Goal: Task Accomplishment & Management: Use online tool/utility

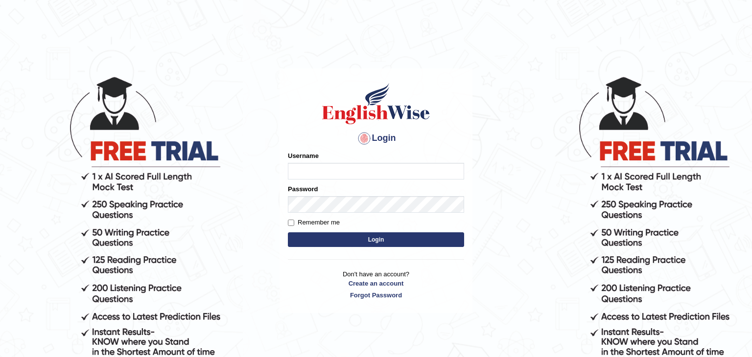
type input "Amitakumari"
click at [372, 240] on button "Login" at bounding box center [376, 239] width 176 height 15
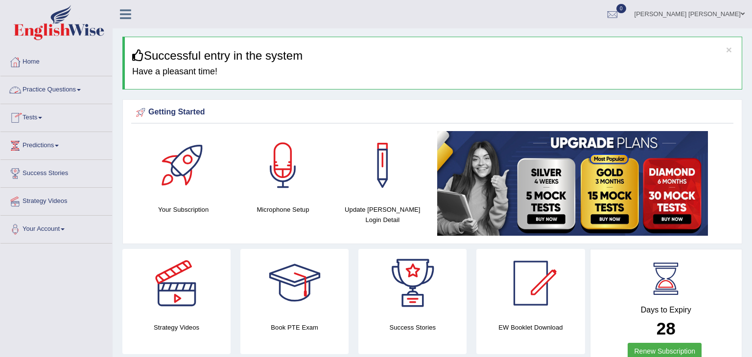
click at [46, 117] on link "Tests" at bounding box center [56, 116] width 112 height 24
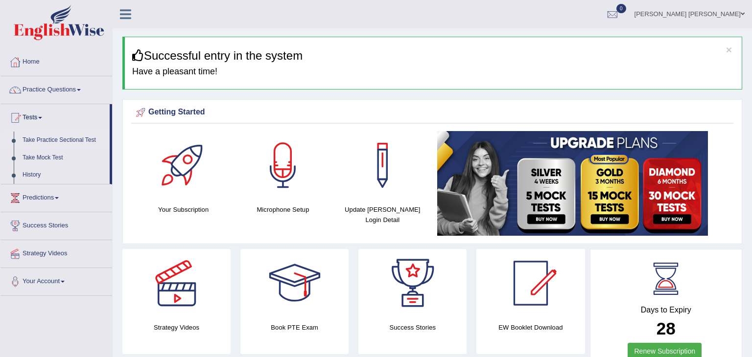
click at [51, 143] on link "Take Practice Sectional Test" at bounding box center [64, 141] width 92 height 18
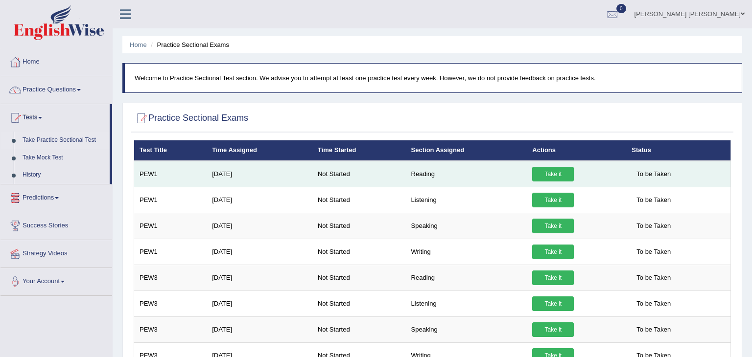
click at [551, 178] on link "Take it" at bounding box center [553, 174] width 42 height 15
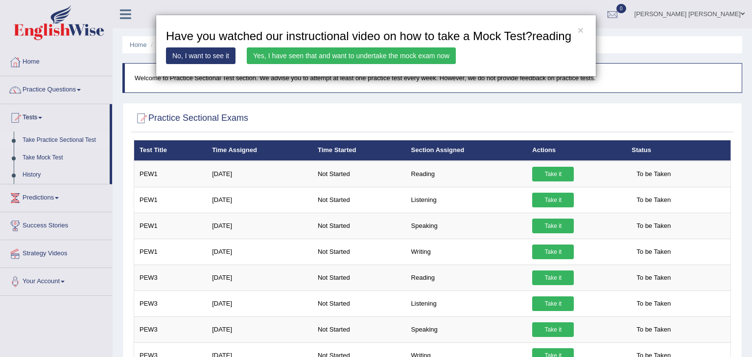
click at [412, 59] on link "Yes, I have seen that and want to undertake the mock exam now" at bounding box center [351, 55] width 209 height 17
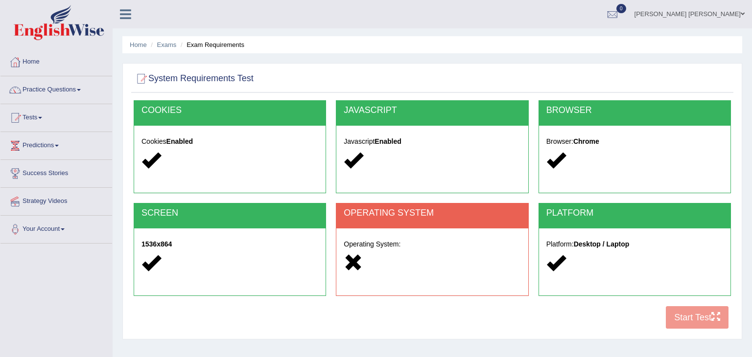
click at [547, 244] on h5 "Platform: Desktop / Laptop" at bounding box center [634, 244] width 177 height 7
click at [577, 248] on div "Platform: Desktop / Laptop" at bounding box center [634, 255] width 191 height 53
click at [579, 246] on strong "Desktop / Laptop" at bounding box center [601, 244] width 56 height 8
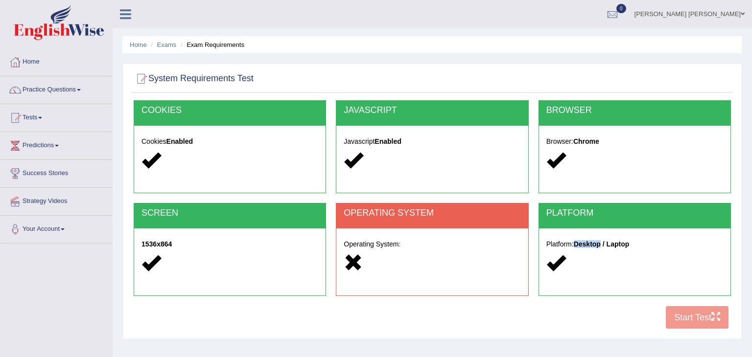
click at [579, 246] on strong "Desktop / Laptop" at bounding box center [601, 244] width 56 height 8
click at [579, 256] on div at bounding box center [634, 263] width 177 height 21
click at [575, 243] on h5 "Platform: Desktop / Laptop" at bounding box center [634, 244] width 177 height 7
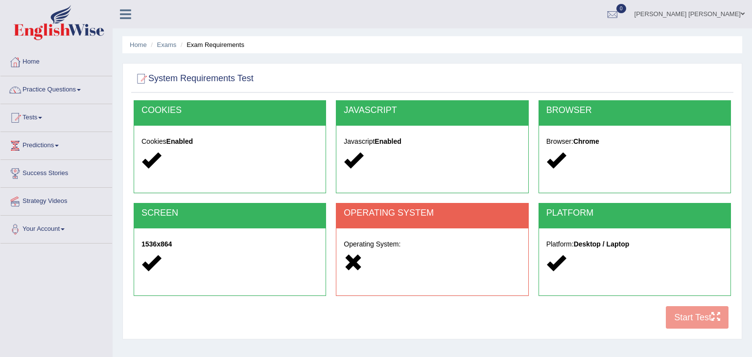
click at [575, 243] on h5 "Platform: Desktop / Laptop" at bounding box center [634, 244] width 177 height 7
click at [569, 255] on div at bounding box center [634, 263] width 177 height 21
click at [349, 256] on icon at bounding box center [353, 262] width 19 height 19
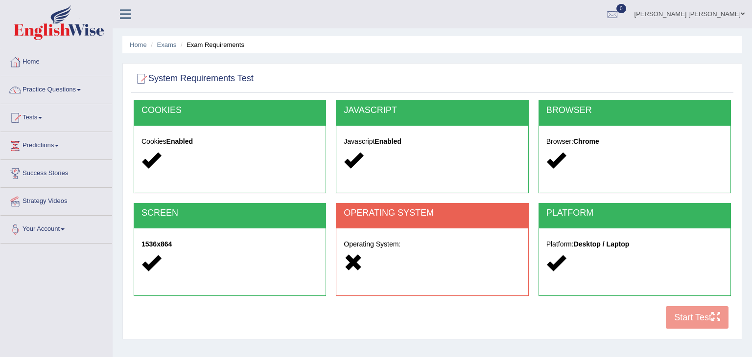
click at [371, 46] on ul "Home Exams Exam Requirements" at bounding box center [431, 44] width 619 height 17
click at [353, 263] on icon at bounding box center [353, 262] width 19 height 19
click at [389, 211] on h2 "OPERATING SYSTEM" at bounding box center [432, 213] width 177 height 10
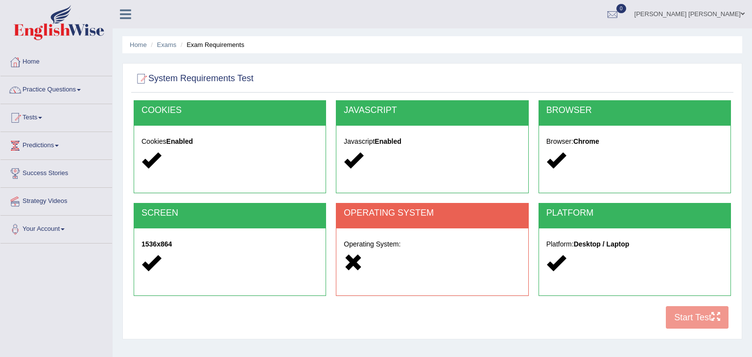
click at [389, 211] on h2 "OPERATING SYSTEM" at bounding box center [432, 213] width 177 height 10
click at [416, 233] on div "Operating System:" at bounding box center [431, 255] width 191 height 53
click at [367, 140] on h5 "Javascript Enabled" at bounding box center [432, 141] width 177 height 7
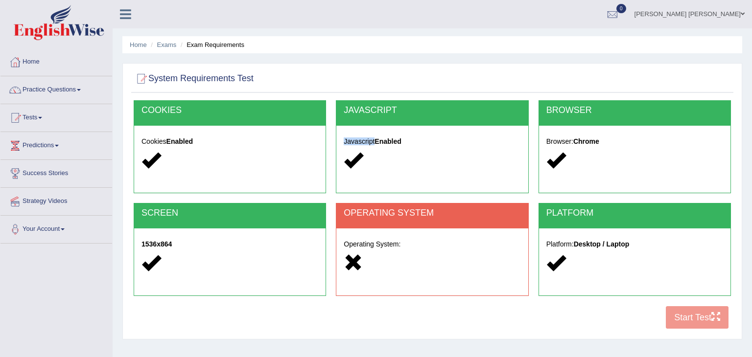
click at [367, 140] on h5 "Javascript Enabled" at bounding box center [432, 141] width 177 height 7
click at [318, 190] on div "COOKIES Cookies Enabled" at bounding box center [230, 146] width 192 height 93
click at [145, 262] on icon at bounding box center [150, 262] width 19 height 19
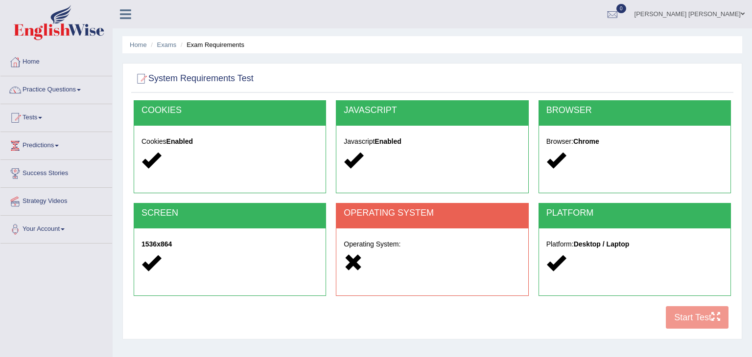
click at [154, 143] on h5 "Cookies Enabled" at bounding box center [229, 141] width 177 height 7
click at [205, 129] on div "Cookies Enabled" at bounding box center [229, 152] width 191 height 53
click at [228, 132] on div "Cookies Enabled" at bounding box center [229, 152] width 191 height 53
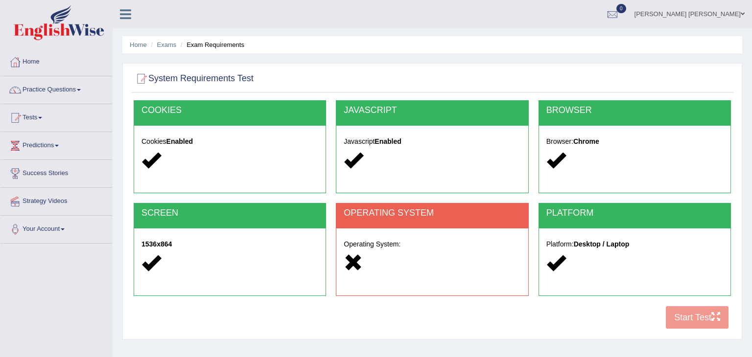
click at [357, 262] on icon at bounding box center [353, 262] width 19 height 19
click at [273, 256] on div at bounding box center [229, 263] width 177 height 21
click at [733, 15] on link "[PERSON_NAME] [PERSON_NAME]" at bounding box center [689, 12] width 125 height 25
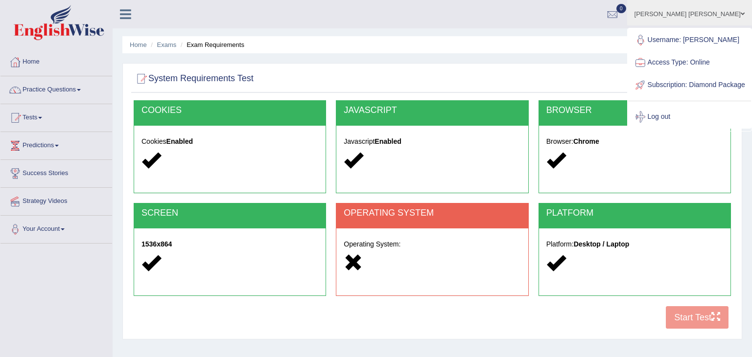
click at [545, 59] on div "Home Exams Exam Requirements System Requirements Test COOKIES Cookies Enabled J…" at bounding box center [432, 244] width 639 height 489
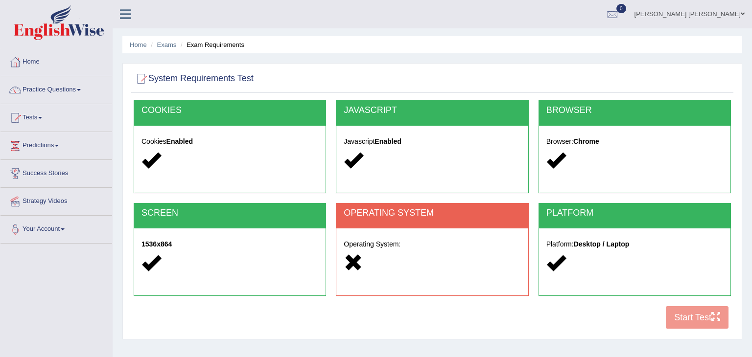
click at [545, 59] on div "Home Exams Exam Requirements System Requirements Test COOKIES Cookies Enabled J…" at bounding box center [432, 244] width 639 height 489
click at [360, 232] on div "Operating System:" at bounding box center [431, 255] width 191 height 53
click at [355, 257] on icon at bounding box center [353, 262] width 19 height 19
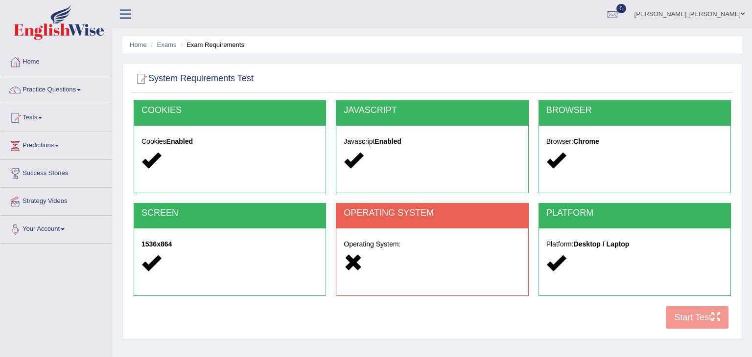
click at [355, 257] on icon at bounding box center [353, 262] width 19 height 19
click at [437, 277] on div "Operating System:" at bounding box center [431, 255] width 191 height 53
click at [709, 323] on div "COOKIES Cookies Enabled JAVASCRIPT Javascript Enabled BROWSER Browser: Chrome S…" at bounding box center [432, 217] width 602 height 234
click at [228, 298] on div "SCREEN 1536x864" at bounding box center [230, 254] width 202 height 103
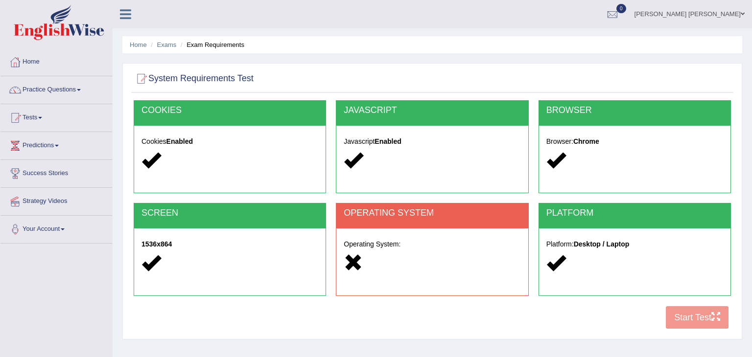
click at [710, 9] on link "[PERSON_NAME] [PERSON_NAME]" at bounding box center [689, 12] width 125 height 25
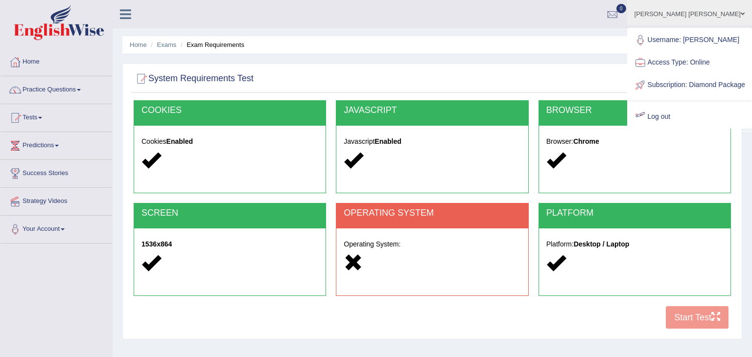
click at [678, 127] on link "Log out" at bounding box center [689, 117] width 123 height 23
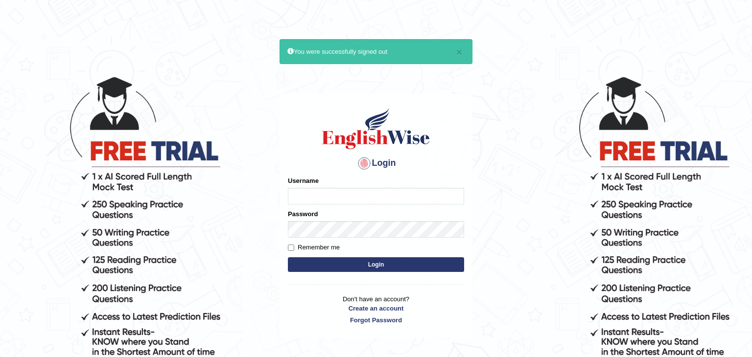
type input "Amitakumari"
click at [386, 259] on button "Login" at bounding box center [376, 264] width 176 height 15
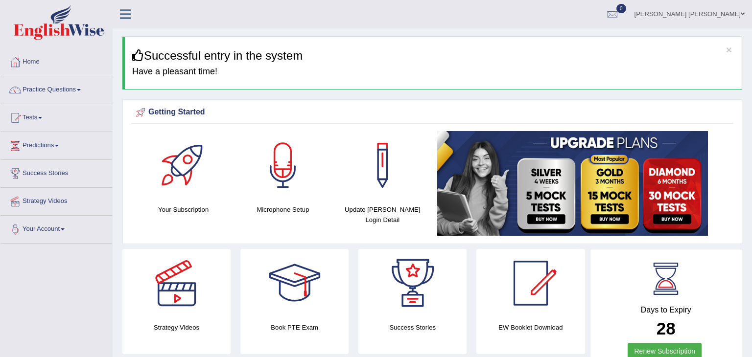
click at [42, 119] on link "Tests" at bounding box center [56, 116] width 112 height 24
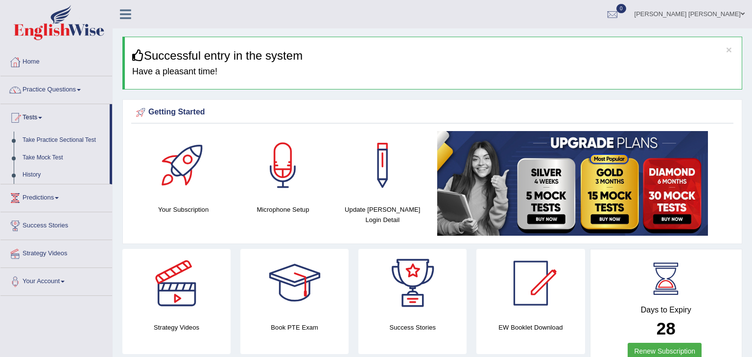
click at [40, 120] on link "Tests" at bounding box center [54, 116] width 109 height 24
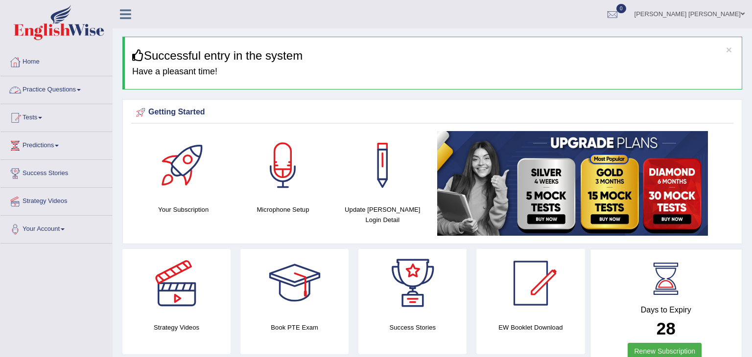
click at [76, 92] on link "Practice Questions" at bounding box center [56, 88] width 112 height 24
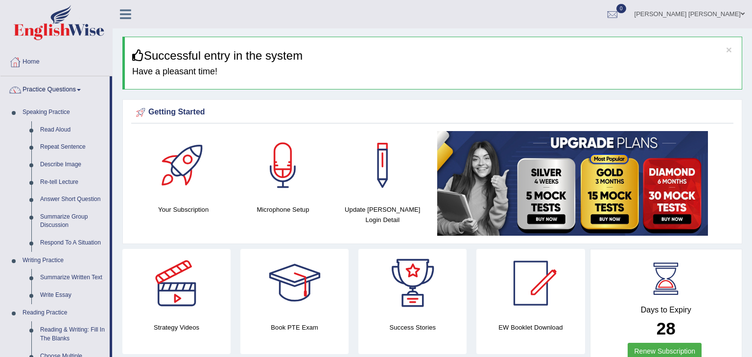
click at [76, 92] on link "Practice Questions" at bounding box center [54, 88] width 109 height 24
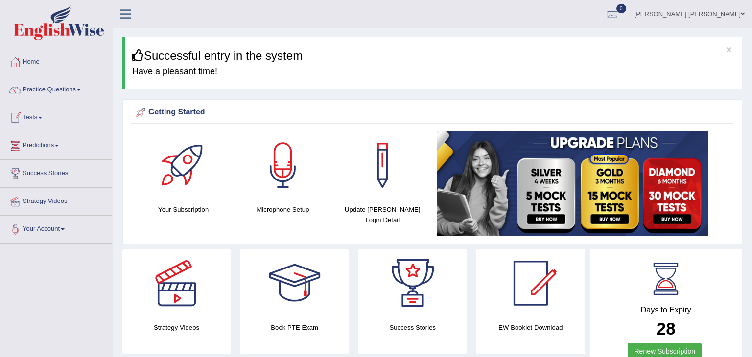
click at [48, 144] on link "Predictions" at bounding box center [56, 144] width 112 height 24
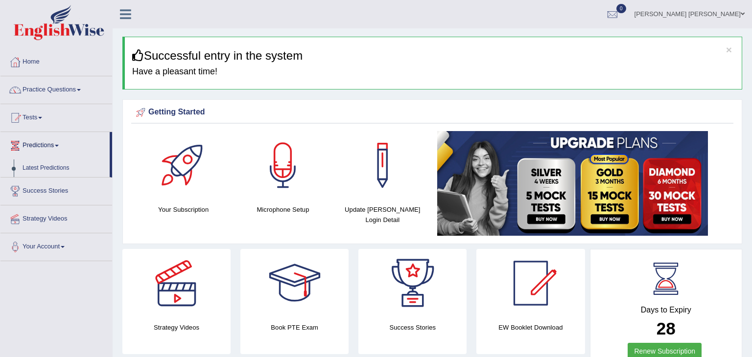
click at [48, 144] on link "Predictions" at bounding box center [54, 144] width 109 height 24
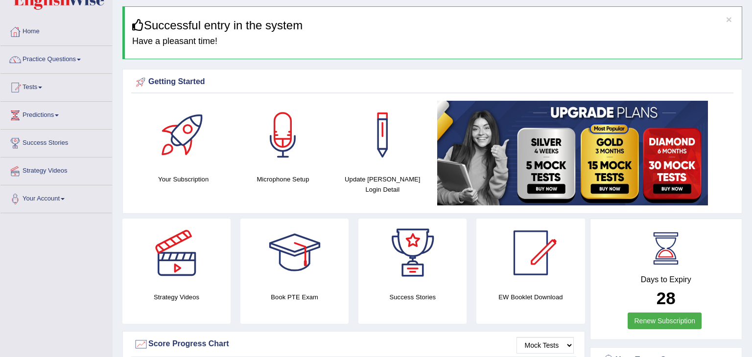
scroll to position [31, 0]
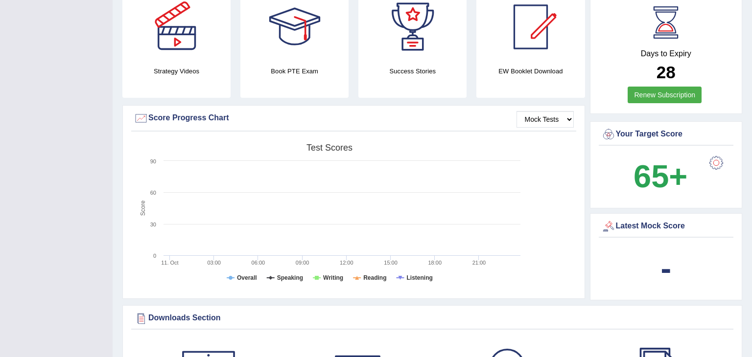
scroll to position [0, 0]
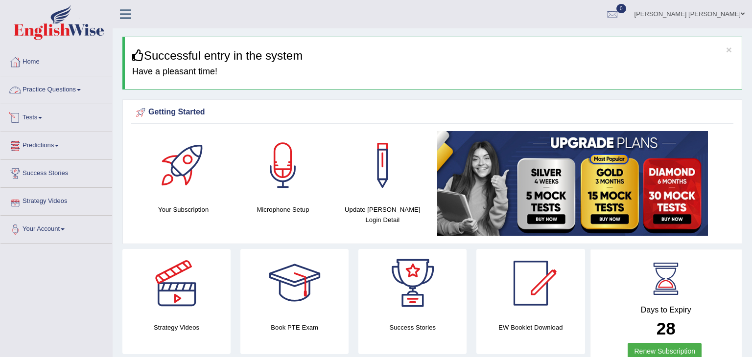
click at [42, 121] on link "Tests" at bounding box center [56, 116] width 112 height 24
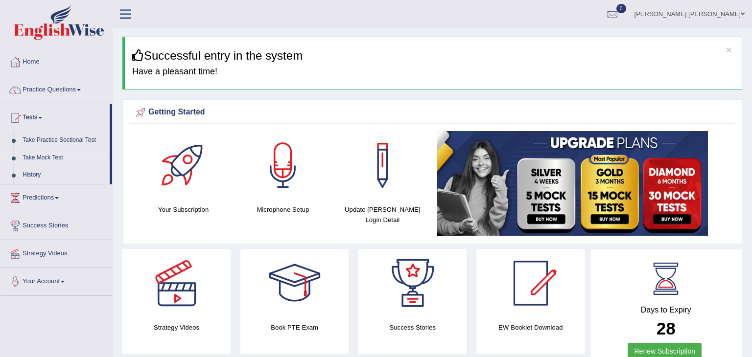
click at [50, 154] on link "Take Mock Test" at bounding box center [64, 158] width 92 height 18
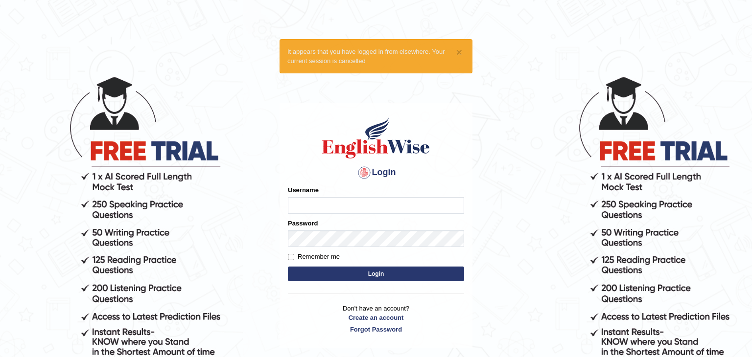
type input "Amitakumari"
click at [304, 256] on label "Remember me" at bounding box center [314, 257] width 52 height 10
click at [294, 256] on input "Remember me" at bounding box center [291, 257] width 6 height 6
checkbox input "true"
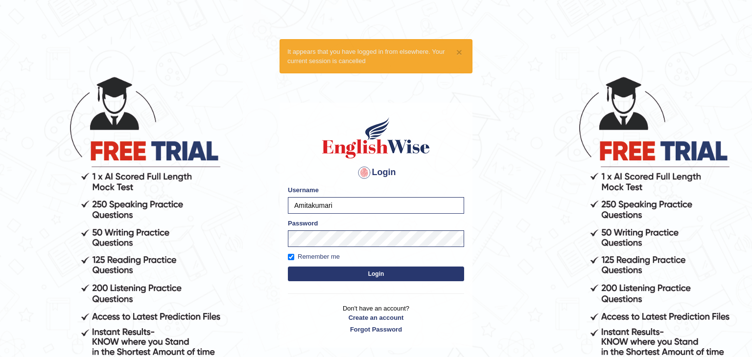
click at [317, 264] on form "Please fix the following errors: Username Amitakumari Password Remember me Login" at bounding box center [376, 234] width 176 height 98
click at [323, 274] on button "Login" at bounding box center [376, 274] width 176 height 15
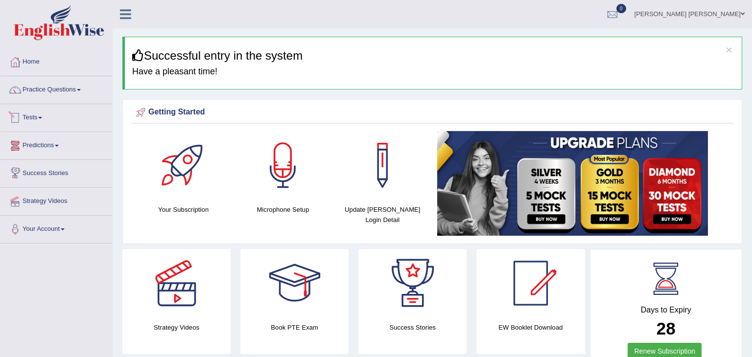
click at [38, 117] on link "Tests" at bounding box center [56, 116] width 112 height 24
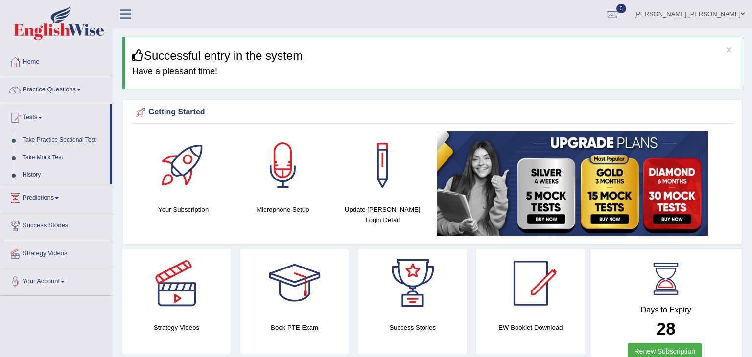
click at [336, 68] on h4 "Have a pleasant time!" at bounding box center [433, 72] width 602 height 10
click at [731, 48] on button "×" at bounding box center [729, 50] width 6 height 10
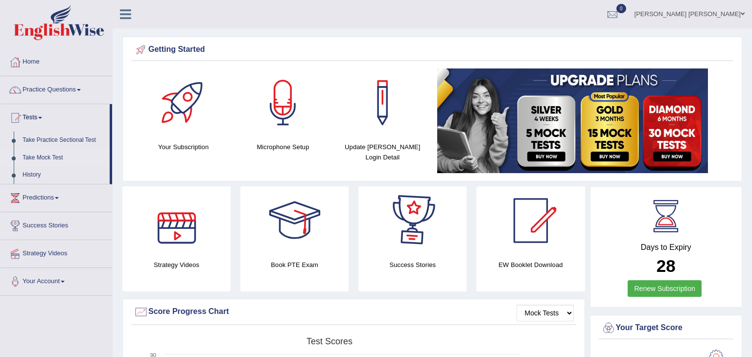
click at [41, 157] on link "Take Mock Test" at bounding box center [64, 158] width 92 height 18
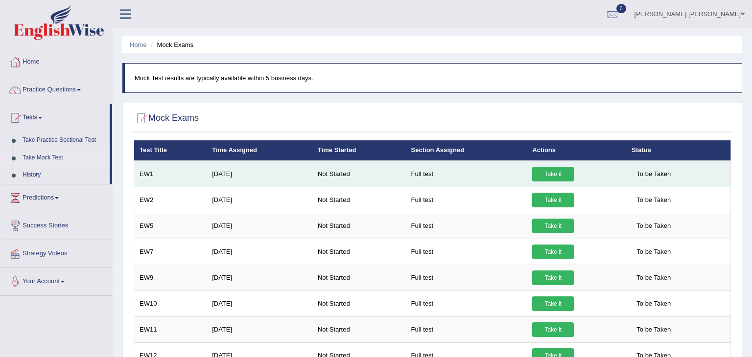
click at [556, 175] on link "Take it" at bounding box center [553, 174] width 42 height 15
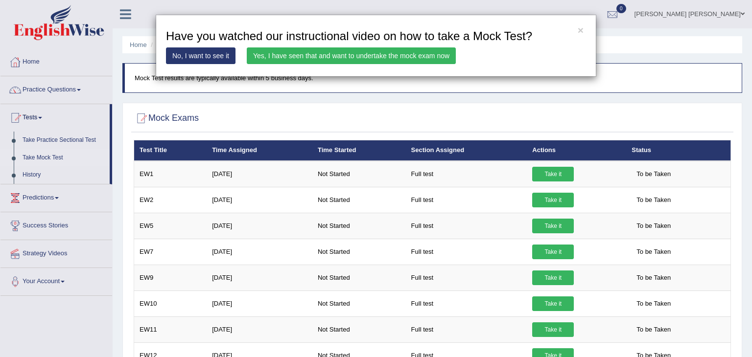
click at [314, 56] on link "Yes, I have seen that and want to undertake the mock exam now" at bounding box center [351, 55] width 209 height 17
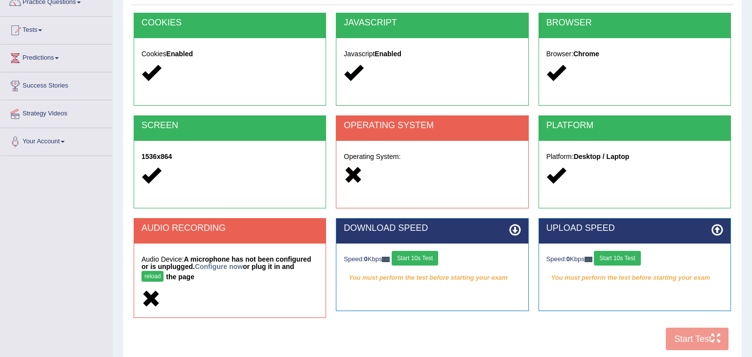
scroll to position [115, 0]
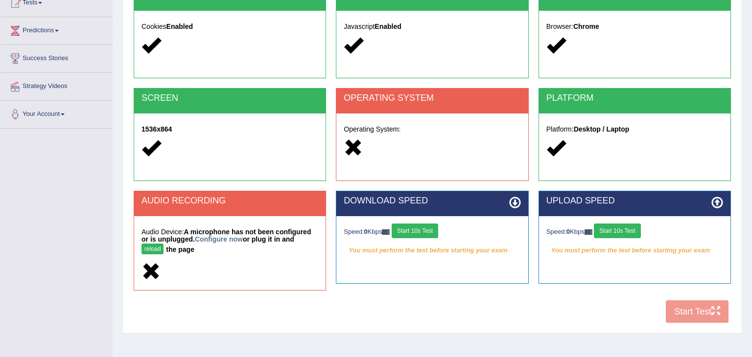
click at [255, 263] on div at bounding box center [229, 272] width 177 height 21
click at [270, 233] on strong "A microphone has not been configured or is unplugged. Configure now or plug it …" at bounding box center [225, 240] width 169 height 25
click at [264, 247] on h5 "Audio Device: A microphone has not been configured or is unplugged. Configure n…" at bounding box center [229, 243] width 177 height 28
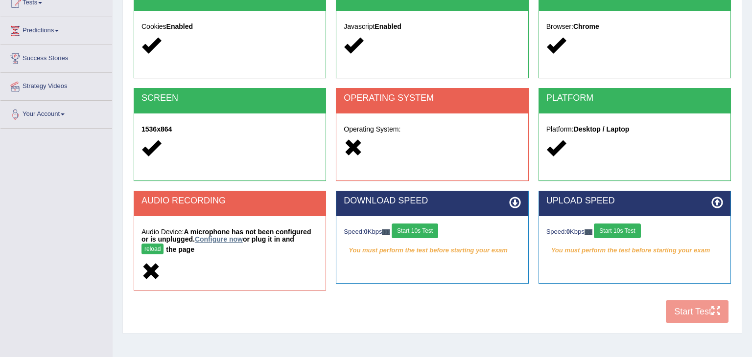
click at [205, 243] on link "Configure now" at bounding box center [219, 239] width 48 height 8
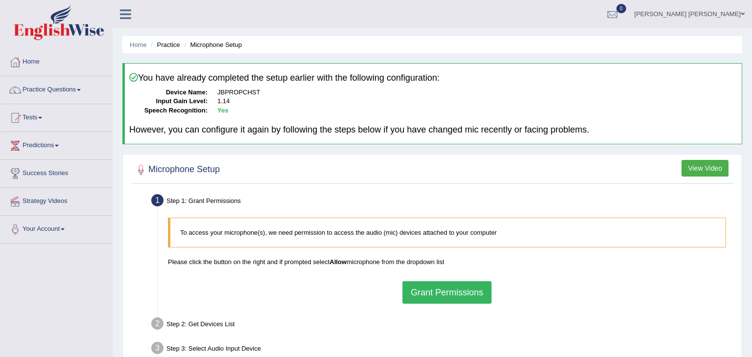
click at [453, 294] on button "Grant Permissions" at bounding box center [446, 292] width 89 height 23
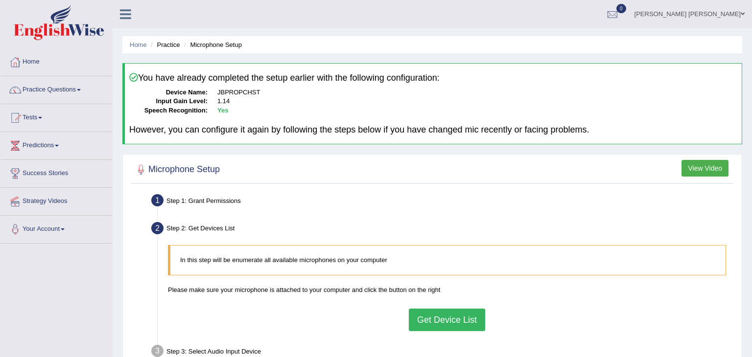
click at [422, 316] on button "Get Device List" at bounding box center [447, 320] width 76 height 23
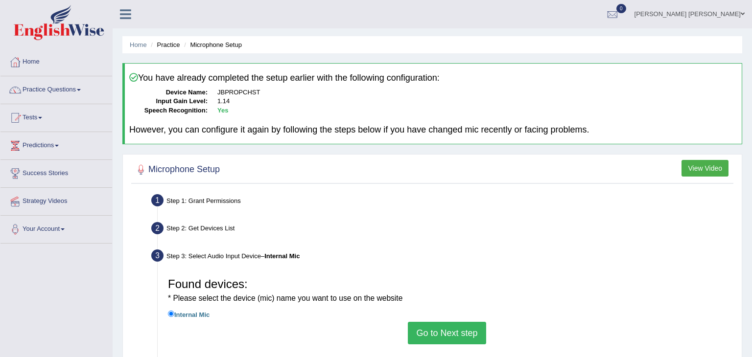
click at [439, 332] on button "Go to Next step" at bounding box center [447, 333] width 78 height 23
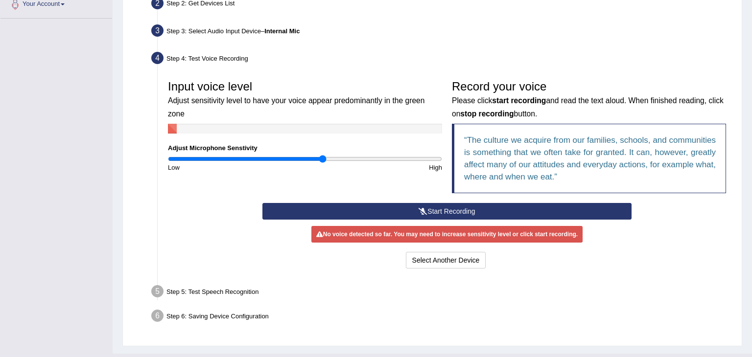
scroll to position [223, 0]
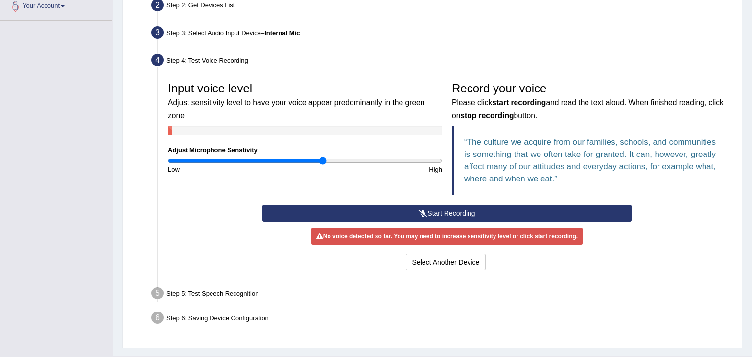
click at [446, 212] on button "Start Recording" at bounding box center [446, 213] width 368 height 17
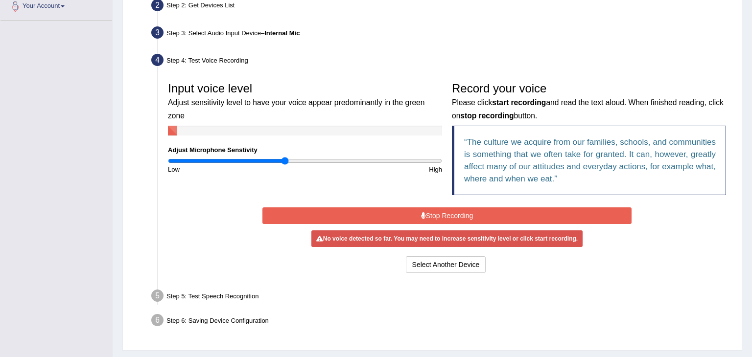
drag, startPoint x: 321, startPoint y: 149, endPoint x: 285, endPoint y: 148, distance: 36.2
click at [285, 157] on input "range" at bounding box center [305, 161] width 274 height 8
drag, startPoint x: 285, startPoint y: 148, endPoint x: 243, endPoint y: 151, distance: 42.2
click at [243, 157] on input "range" at bounding box center [305, 161] width 274 height 8
drag, startPoint x: 245, startPoint y: 146, endPoint x: 262, endPoint y: 147, distance: 17.1
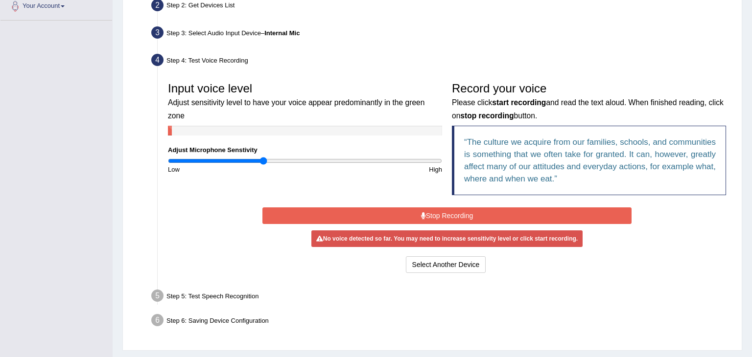
click at [262, 157] on input "range" at bounding box center [305, 161] width 274 height 8
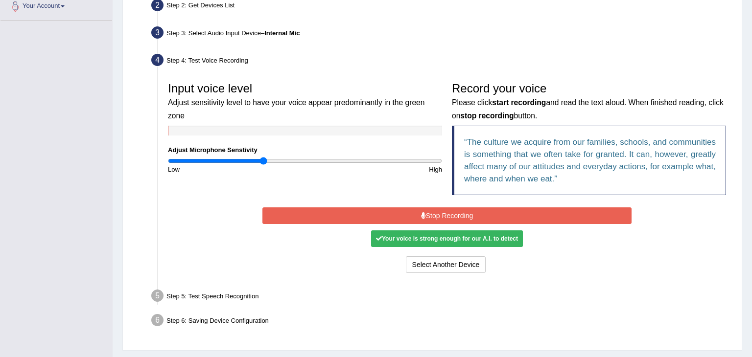
click at [381, 311] on div "Step 6: Saving Device Configuration" at bounding box center [442, 322] width 590 height 22
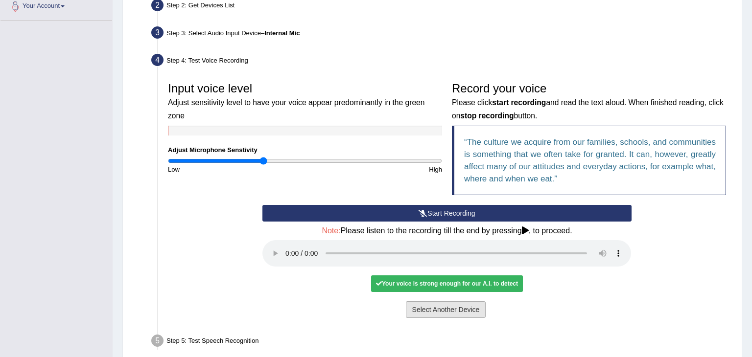
click at [444, 311] on button "Select Another Device" at bounding box center [446, 309] width 80 height 17
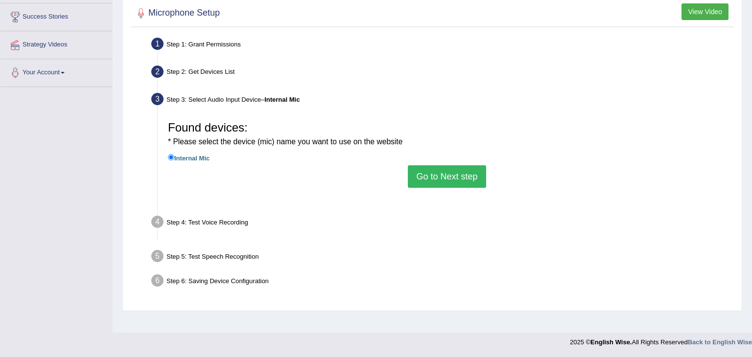
scroll to position [157, 0]
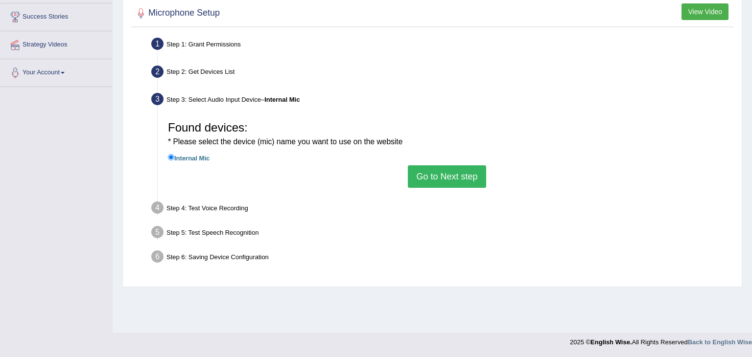
click at [449, 180] on button "Go to Next step" at bounding box center [447, 176] width 78 height 23
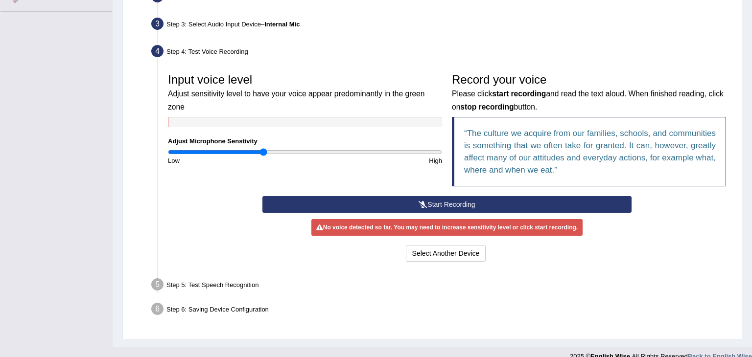
scroll to position [233, 0]
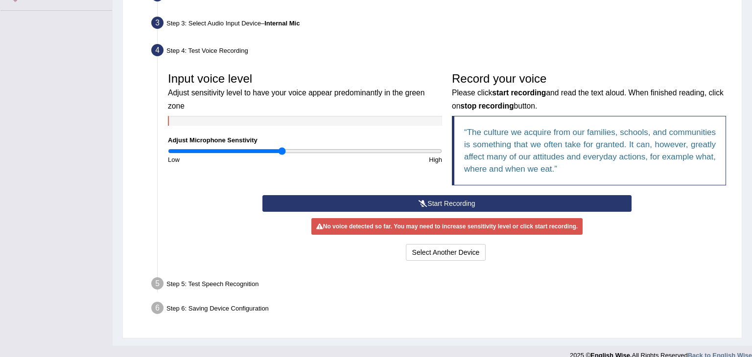
drag, startPoint x: 263, startPoint y: 137, endPoint x: 283, endPoint y: 142, distance: 20.5
click at [283, 147] on input "range" at bounding box center [305, 151] width 274 height 8
drag, startPoint x: 278, startPoint y: 135, endPoint x: 294, endPoint y: 136, distance: 15.7
click at [294, 147] on input "range" at bounding box center [305, 151] width 274 height 8
click at [458, 201] on button "Start Recording" at bounding box center [446, 203] width 368 height 17
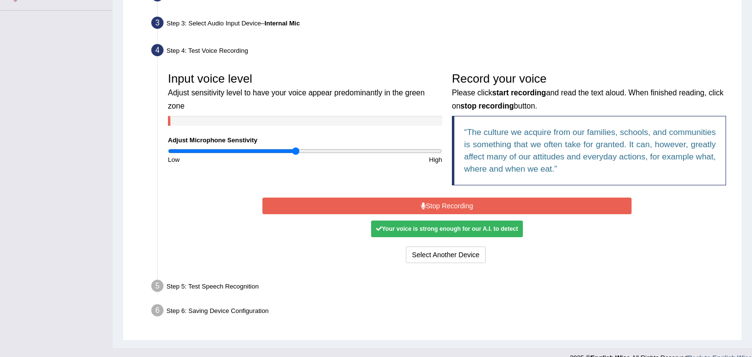
click at [389, 205] on button "Stop Recording" at bounding box center [446, 206] width 368 height 17
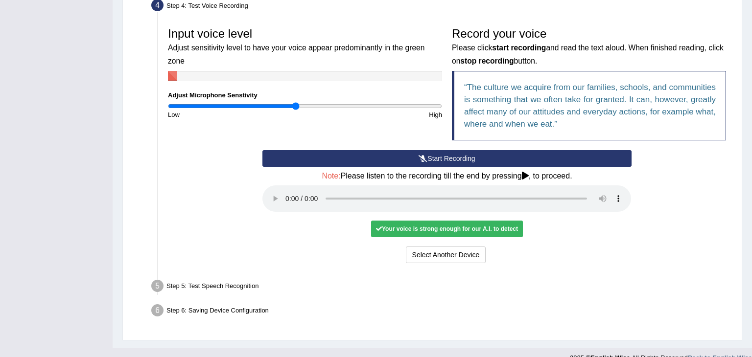
scroll to position [292, 0]
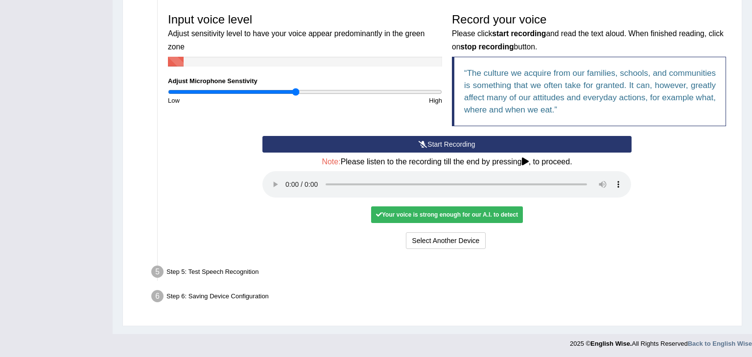
click at [392, 287] on div "Step 6: Saving Device Configuration" at bounding box center [442, 298] width 590 height 22
click at [528, 161] on icon at bounding box center [525, 162] width 7 height 8
click at [527, 160] on icon at bounding box center [525, 162] width 7 height 8
click at [546, 253] on div "Input voice level Adjust sensitivity level to have your voice appear predominan…" at bounding box center [447, 129] width 568 height 253
click at [490, 219] on div "Your voice is strong enough for our A.I. to detect" at bounding box center [447, 214] width 152 height 17
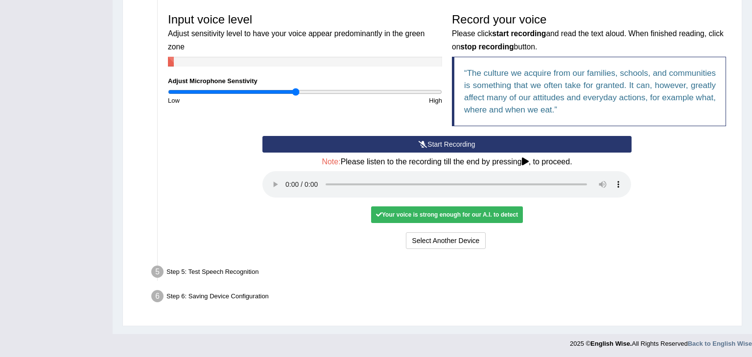
click at [490, 219] on div "Your voice is strong enough for our A.I. to detect" at bounding box center [447, 214] width 152 height 17
click at [575, 205] on div "Start Recording Stop Recording Note: Please listen to the recording till the en…" at bounding box center [446, 193] width 378 height 115
click at [615, 202] on div "Start Recording Stop Recording Note: Please listen to the recording till the en…" at bounding box center [446, 193] width 378 height 115
click at [196, 269] on div "Step 5: Test Speech Recognition" at bounding box center [442, 274] width 590 height 22
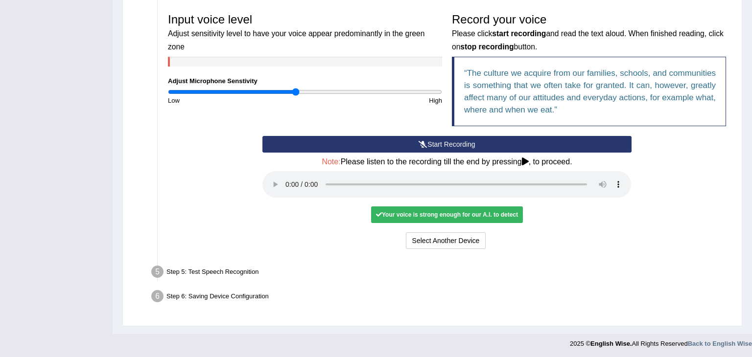
click at [196, 269] on div "Step 5: Test Speech Recognition" at bounding box center [442, 274] width 590 height 22
click at [389, 271] on div "Step 5: Test Speech Recognition" at bounding box center [442, 274] width 590 height 22
click at [385, 288] on div "Step 6: Saving Device Configuration" at bounding box center [442, 298] width 590 height 22
click at [402, 287] on div "Step 6: Saving Device Configuration" at bounding box center [442, 298] width 590 height 22
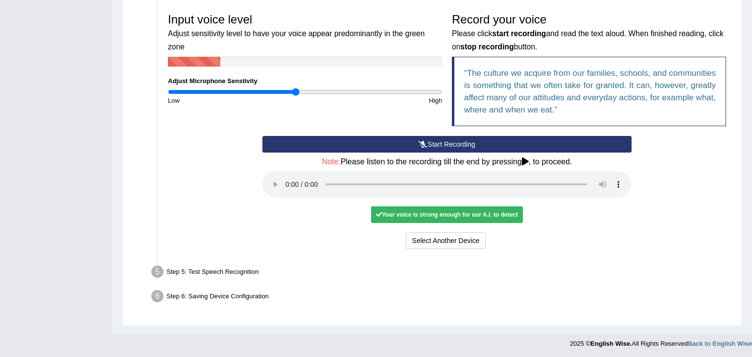
click at [388, 266] on div "Step 5: Test Speech Recognition" at bounding box center [442, 274] width 590 height 22
click at [412, 298] on div "Step 6: Saving Device Configuration" at bounding box center [442, 298] width 590 height 22
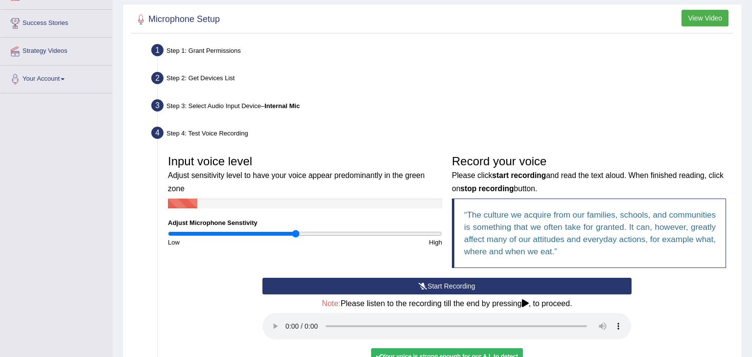
scroll to position [0, 0]
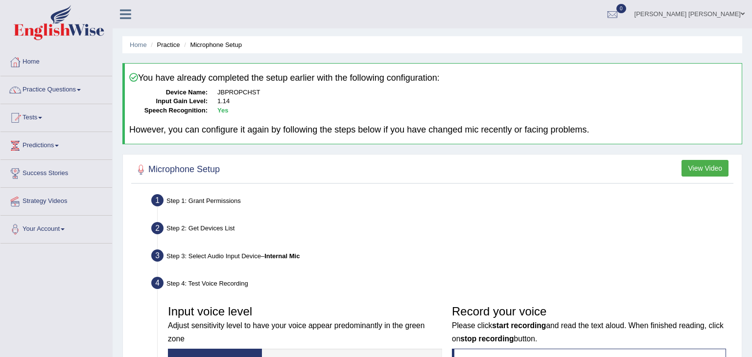
click at [370, 205] on div "Step 1: Grant Permissions" at bounding box center [442, 202] width 590 height 22
click at [355, 128] on h4 "However, you can configure it again by following the steps below if you have ch…" at bounding box center [433, 130] width 608 height 10
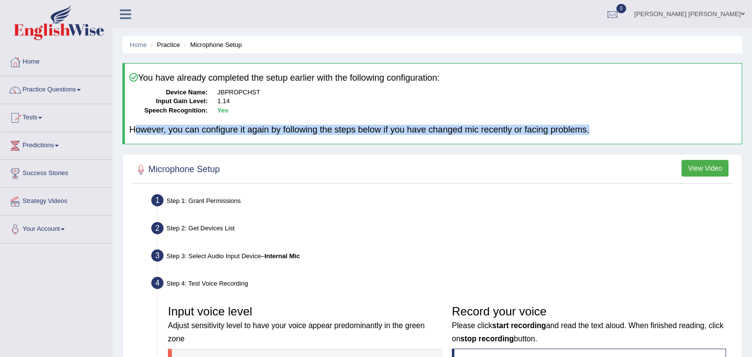
click at [361, 153] on div "Home Practice Microphone Setup You have already completed the setup earlier wit…" at bounding box center [432, 313] width 639 height 626
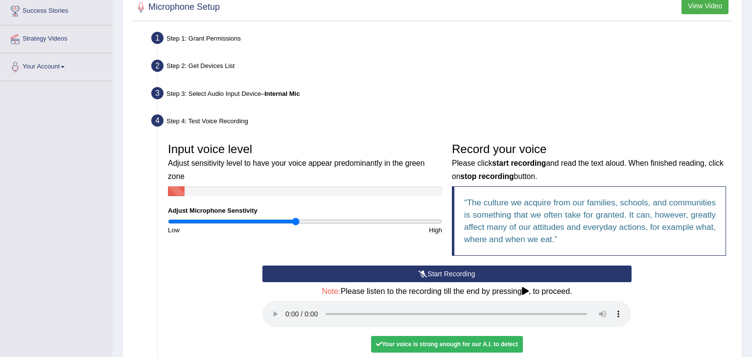
scroll to position [164, 0]
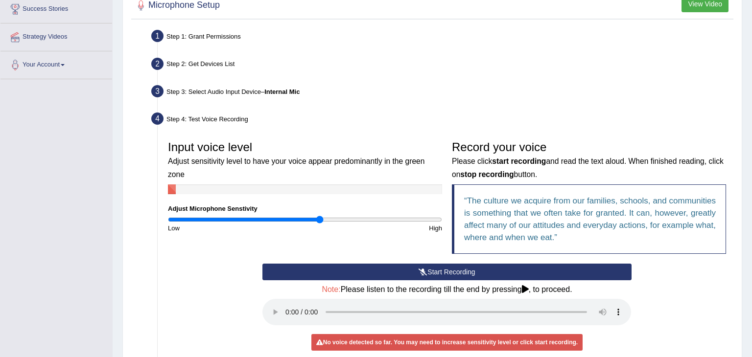
drag, startPoint x: 293, startPoint y: 206, endPoint x: 319, endPoint y: 213, distance: 27.0
click at [319, 216] on input "range" at bounding box center [305, 220] width 274 height 8
click at [378, 137] on div "Input voice level Adjust sensitivity level to have your voice appear predominan…" at bounding box center [305, 184] width 284 height 97
click at [261, 216] on input "range" at bounding box center [305, 220] width 274 height 8
click at [275, 216] on input "range" at bounding box center [305, 220] width 274 height 8
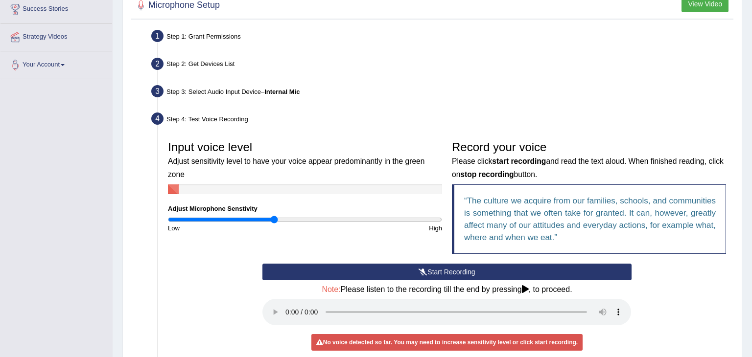
type input "0.84"
click at [280, 216] on input "range" at bounding box center [305, 220] width 274 height 8
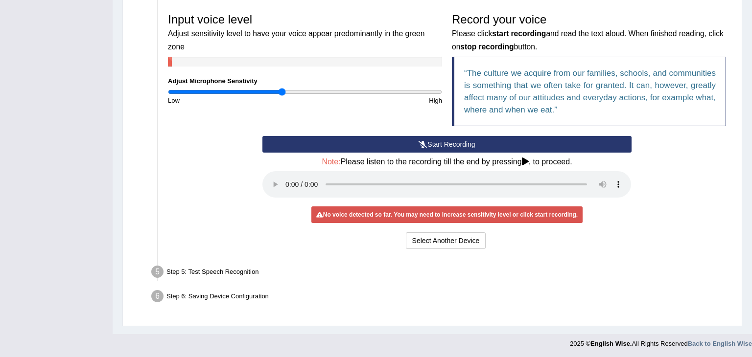
scroll to position [0, 0]
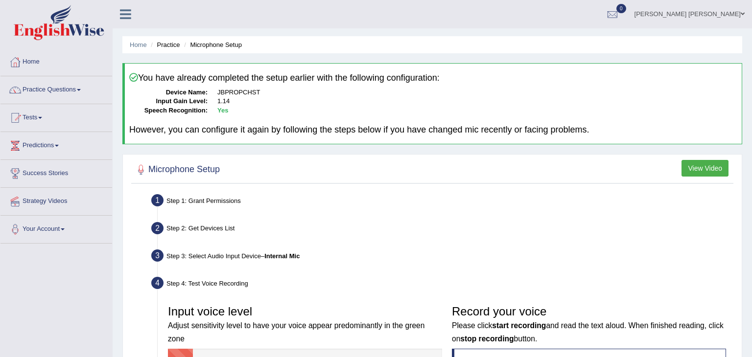
click at [407, 128] on h4 "However, you can configure it again by following the steps below if you have ch…" at bounding box center [433, 130] width 608 height 10
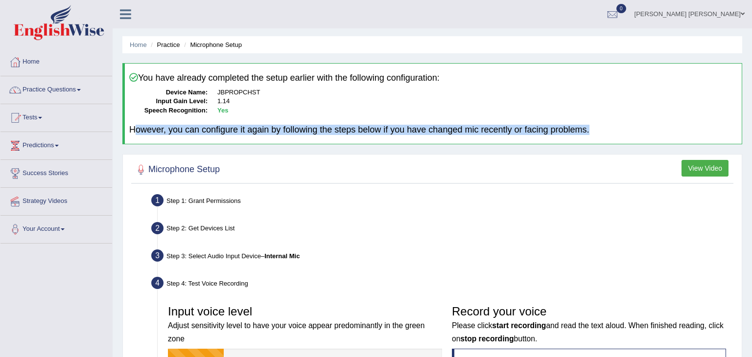
click at [396, 289] on div "Step 4: Test Voice Recording" at bounding box center [442, 285] width 590 height 22
